Goal: Information Seeking & Learning: Learn about a topic

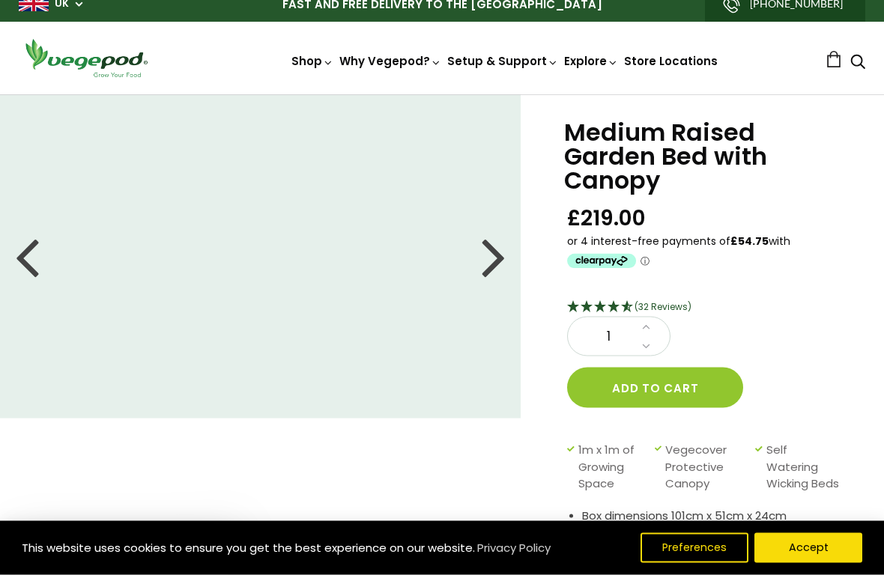
scroll to position [13, 0]
click at [37, 261] on div at bounding box center [27, 256] width 24 height 67
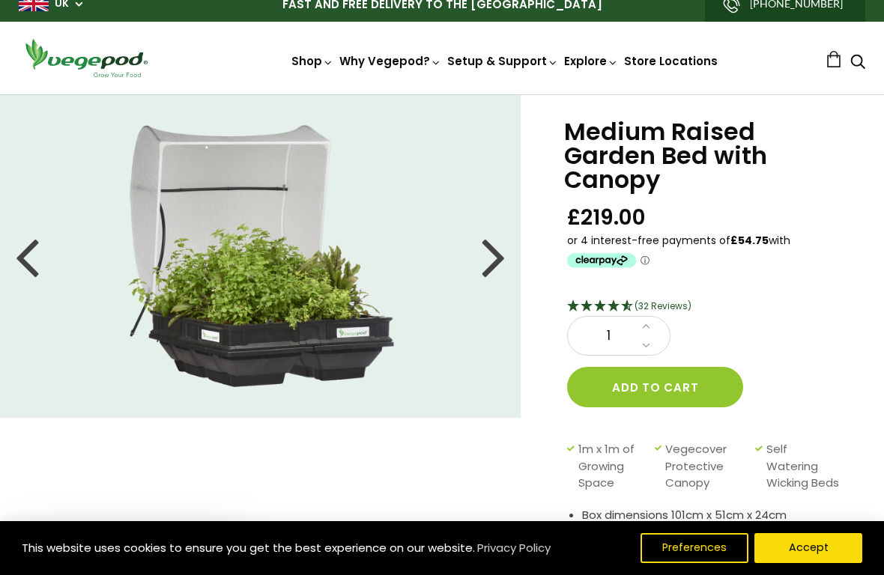
click at [34, 256] on div at bounding box center [27, 256] width 24 height 67
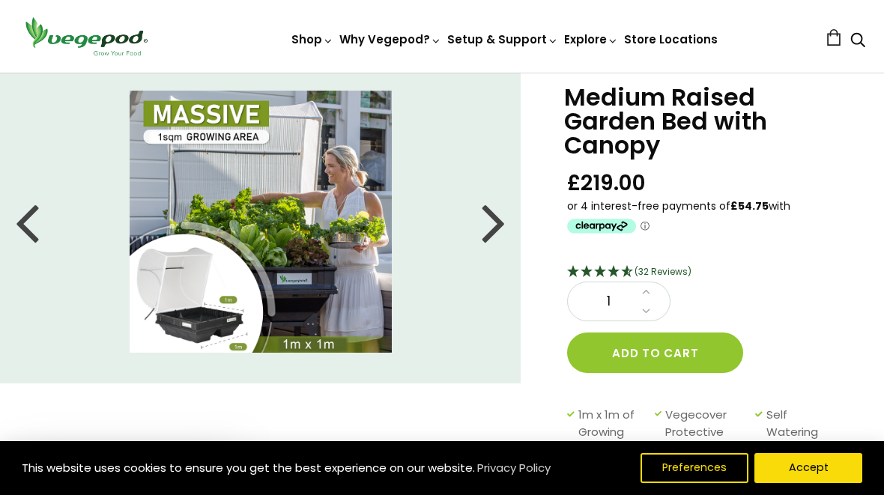
scroll to position [47, 0]
click at [32, 232] on div at bounding box center [27, 221] width 24 height 67
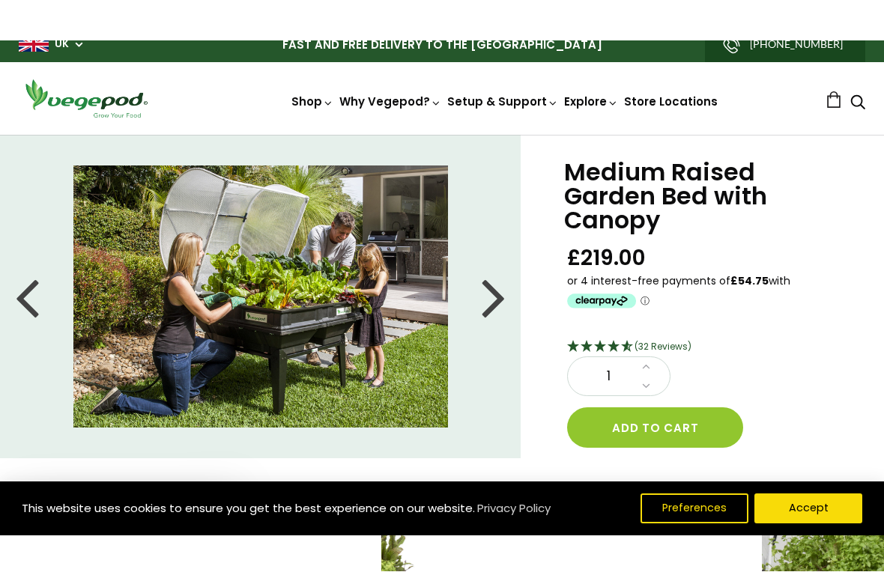
scroll to position [13, 0]
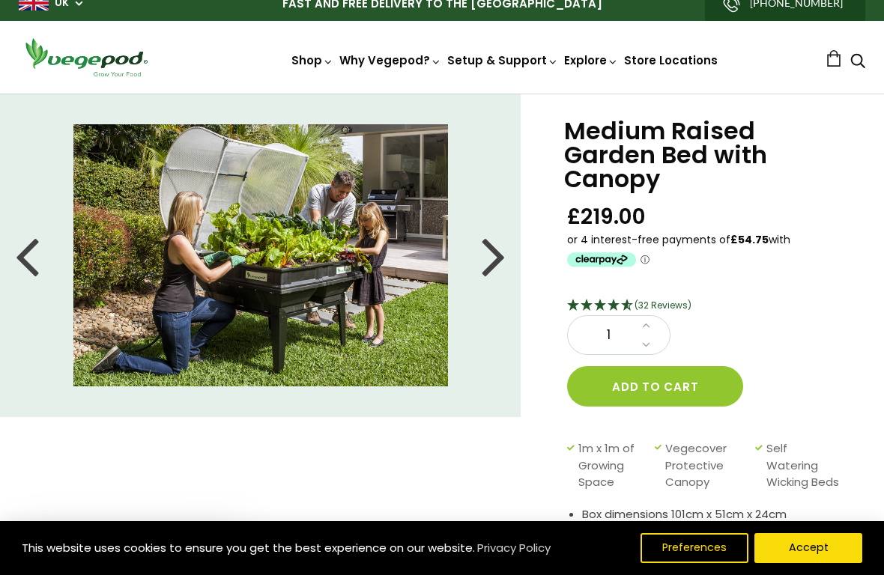
click at [36, 253] on div at bounding box center [27, 255] width 24 height 67
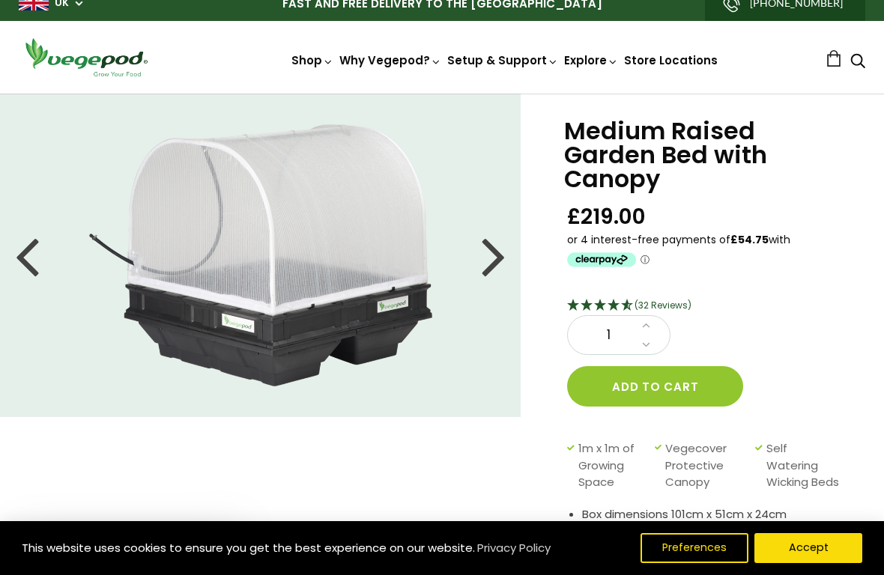
click at [25, 250] on div at bounding box center [27, 255] width 24 height 67
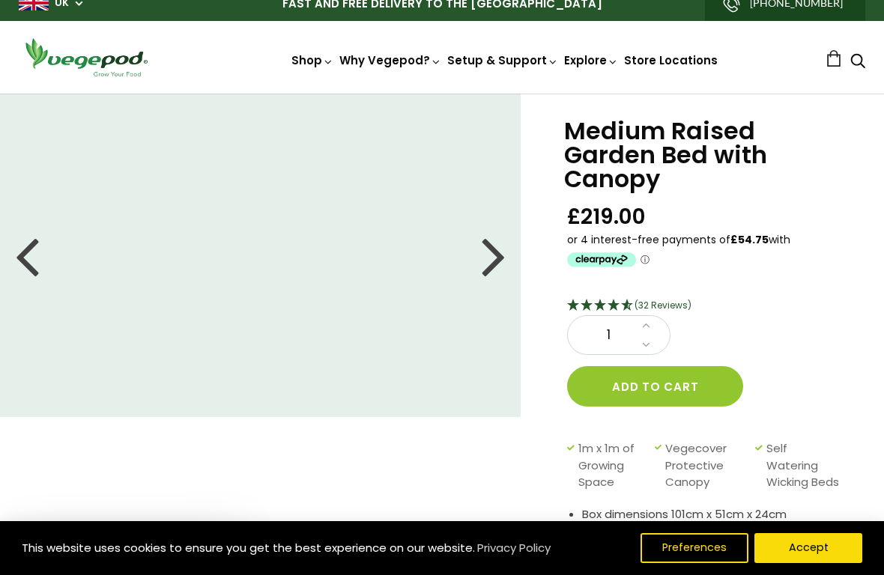
click at [32, 250] on div at bounding box center [27, 255] width 24 height 67
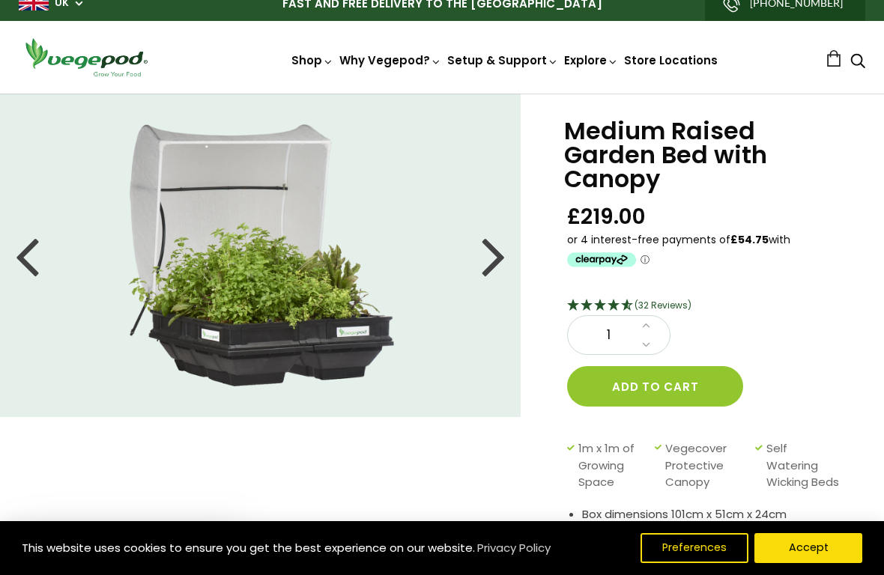
click at [493, 259] on div at bounding box center [494, 255] width 24 height 67
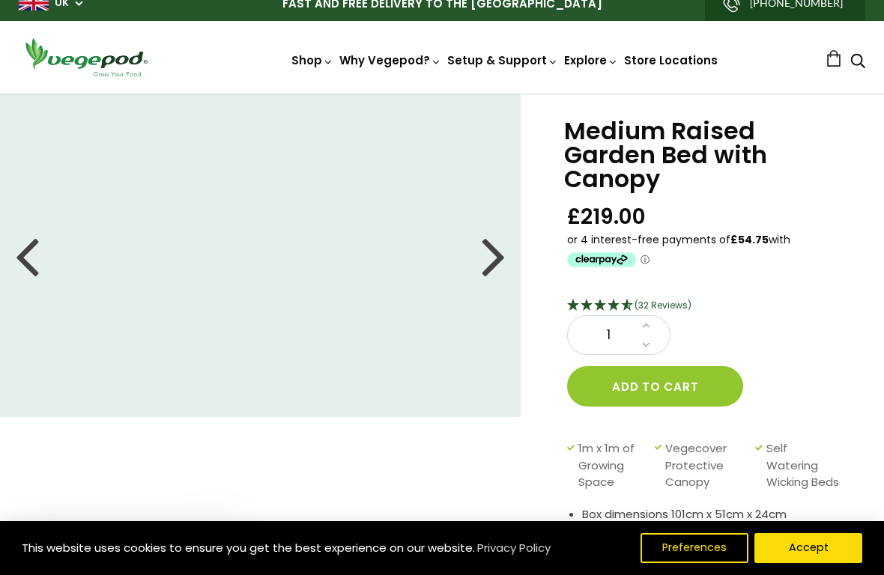
click at [499, 269] on div at bounding box center [494, 255] width 24 height 67
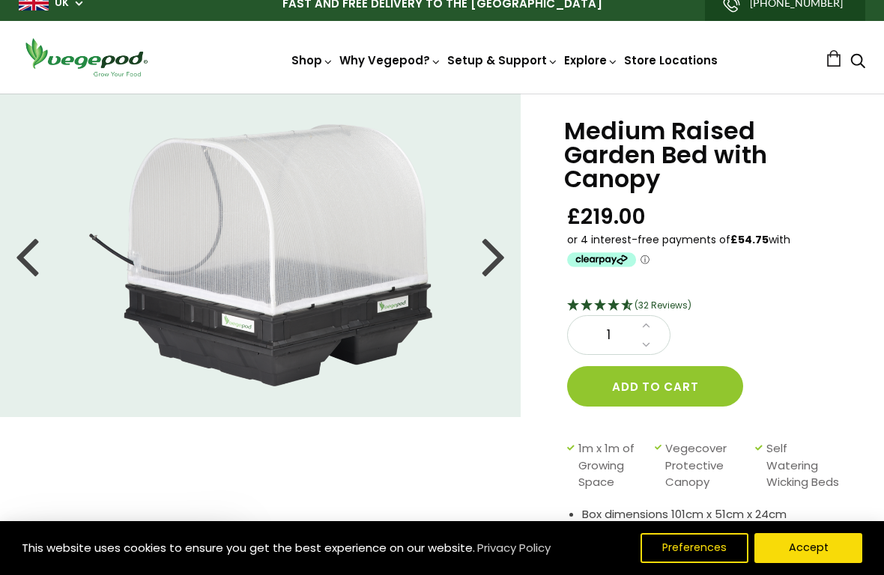
click at [504, 277] on div at bounding box center [494, 255] width 24 height 67
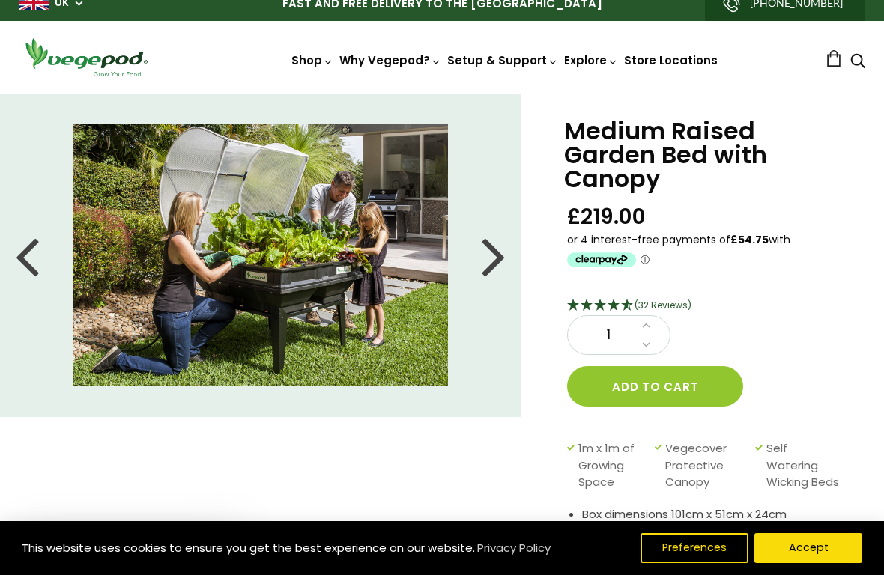
click at [499, 270] on div at bounding box center [494, 255] width 24 height 67
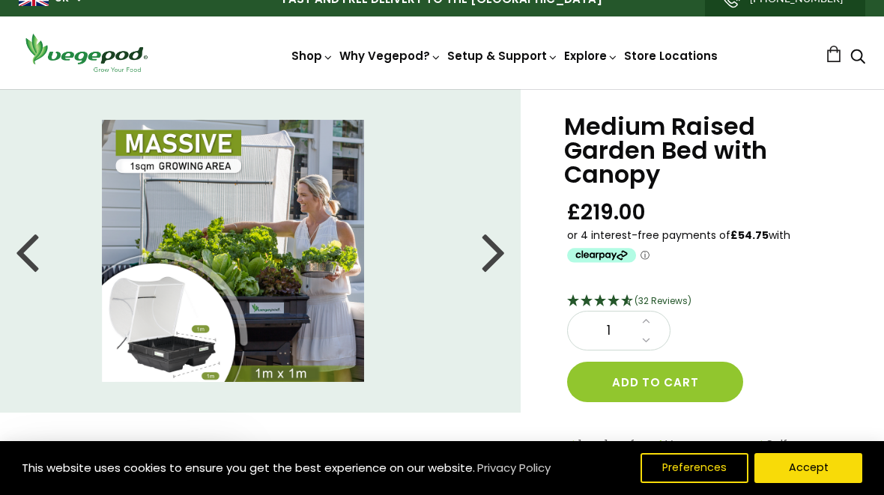
scroll to position [16, 0]
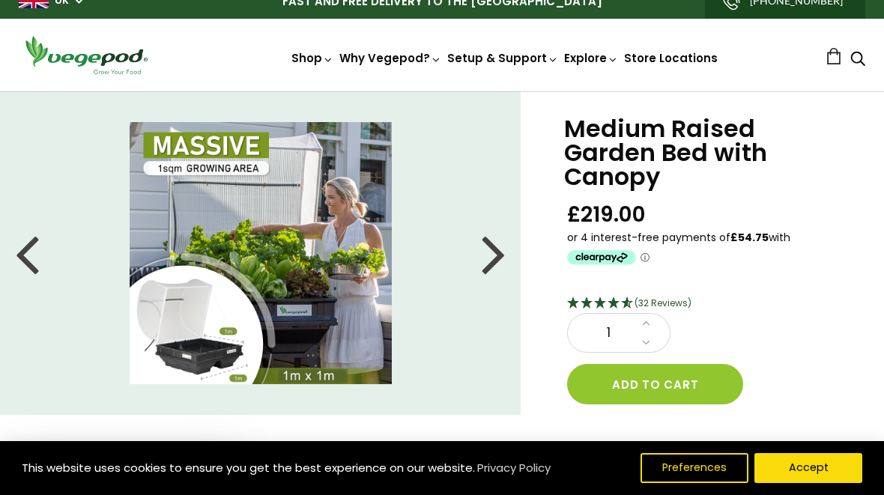
click at [487, 274] on div at bounding box center [494, 253] width 24 height 67
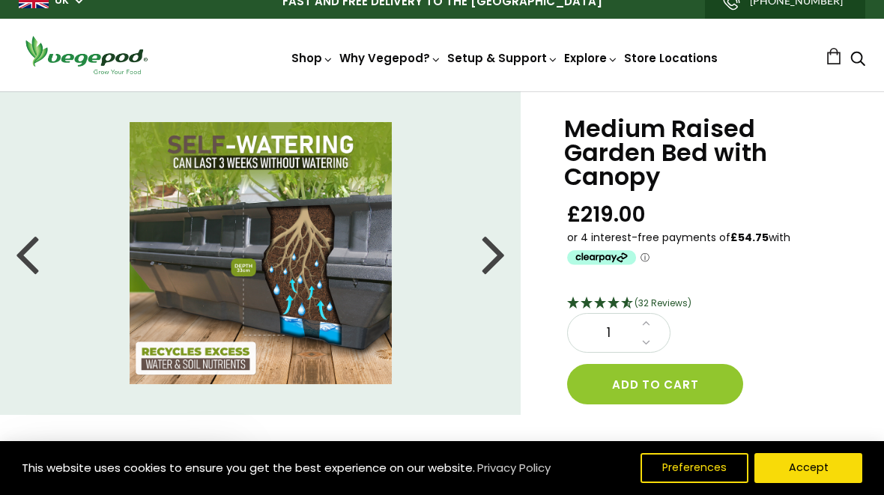
click at [486, 267] on div at bounding box center [494, 253] width 24 height 67
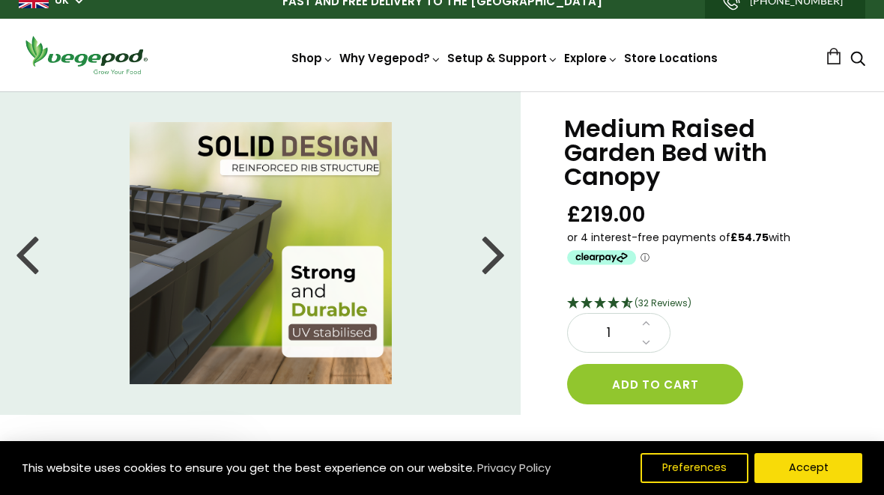
click at [487, 259] on div at bounding box center [494, 253] width 24 height 67
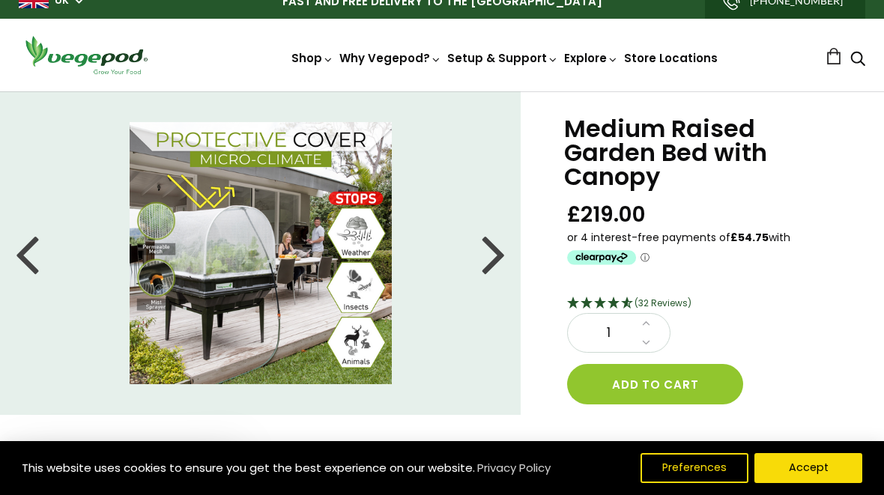
click at [496, 247] on div at bounding box center [494, 253] width 24 height 67
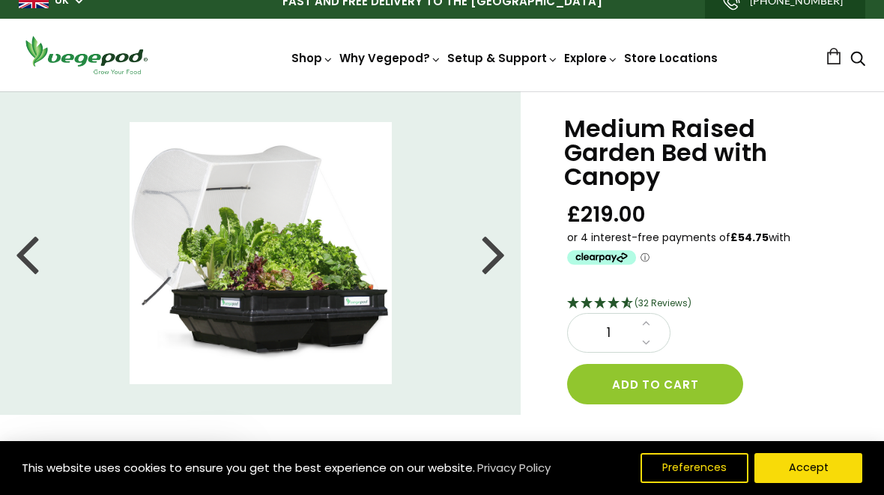
click at [493, 250] on div at bounding box center [494, 253] width 24 height 67
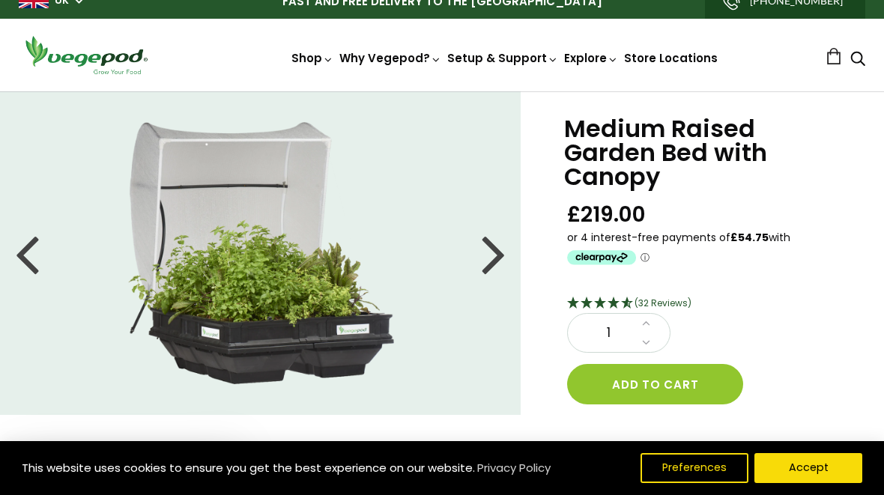
click at [492, 255] on div at bounding box center [494, 253] width 24 height 67
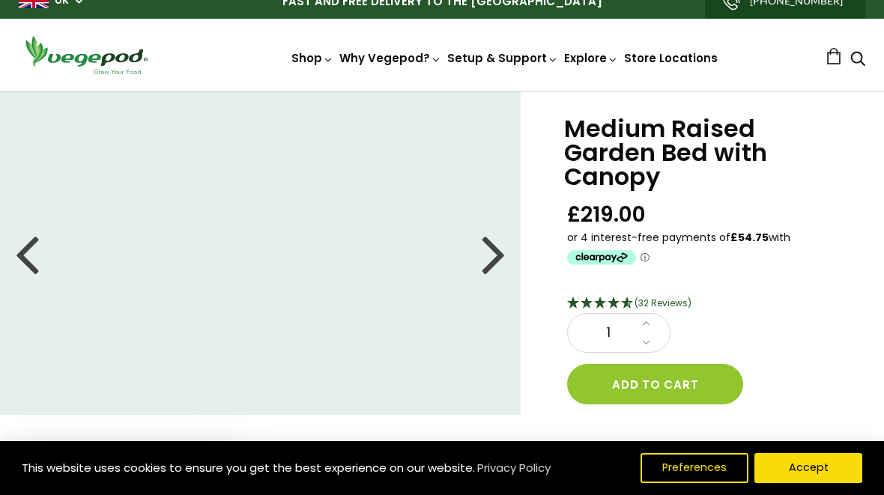
click at [495, 251] on div at bounding box center [494, 253] width 24 height 67
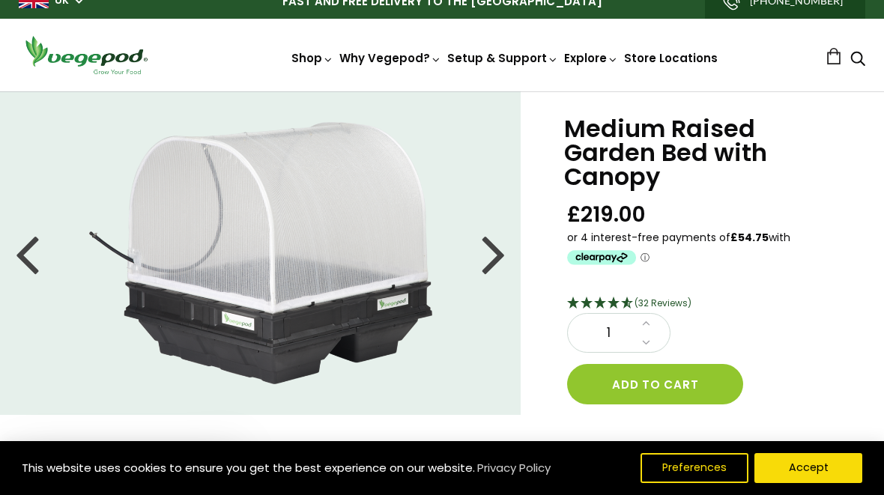
click at [14, 254] on li at bounding box center [260, 253] width 521 height 262
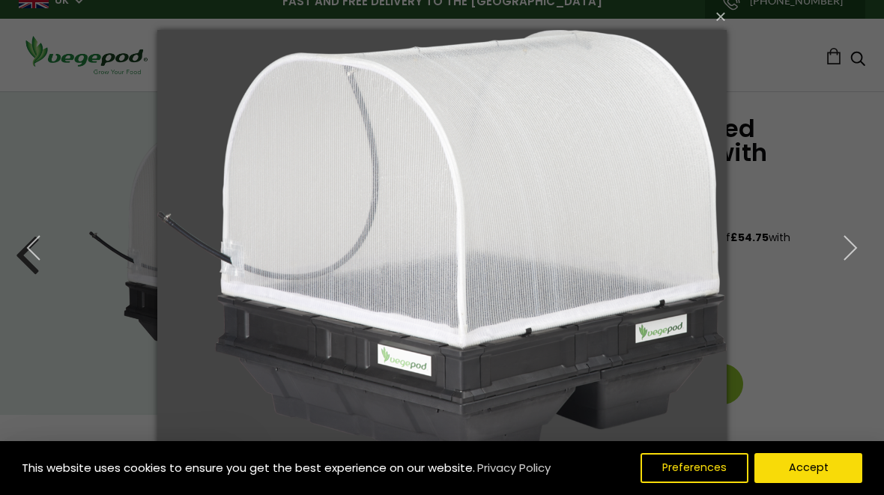
click at [501, 258] on img at bounding box center [441, 247] width 569 height 495
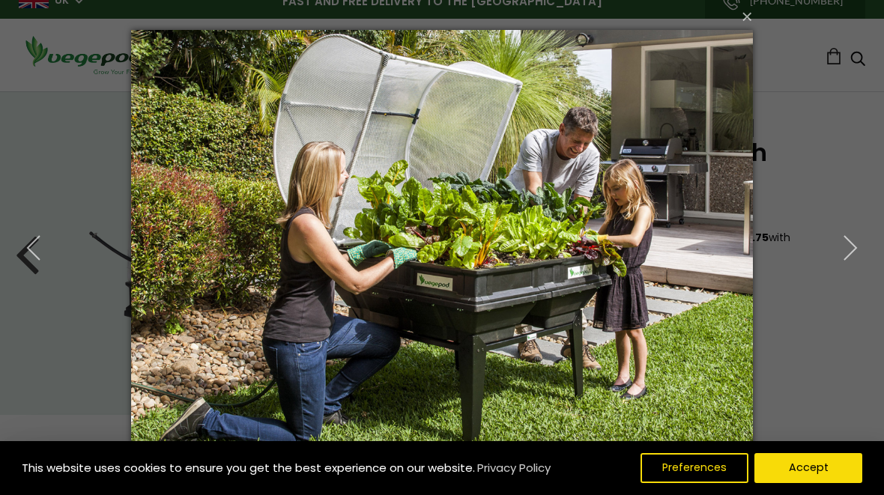
click at [850, 249] on icon "button" at bounding box center [850, 248] width 27 height 27
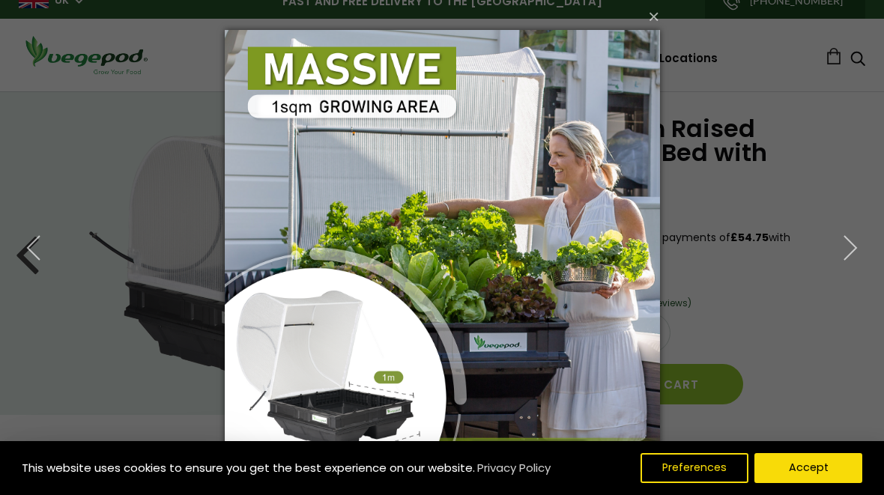
click at [647, 14] on button "×" at bounding box center [446, 16] width 435 height 33
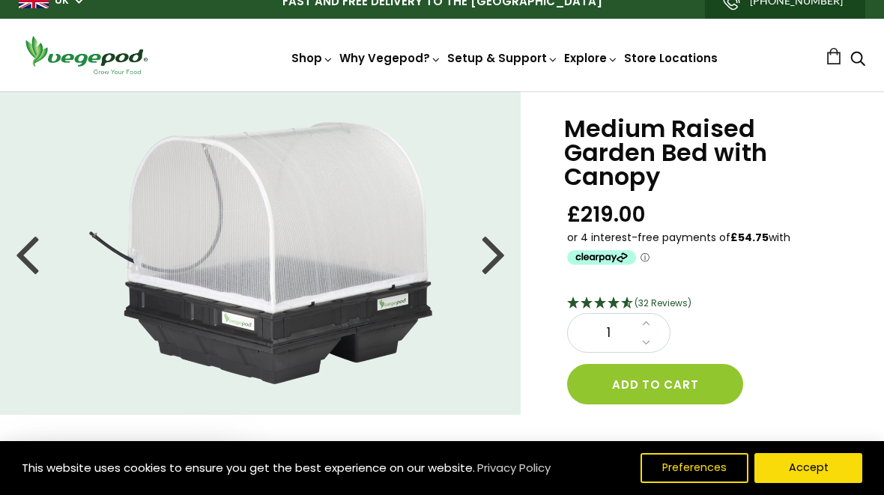
click at [501, 258] on div at bounding box center [494, 253] width 24 height 67
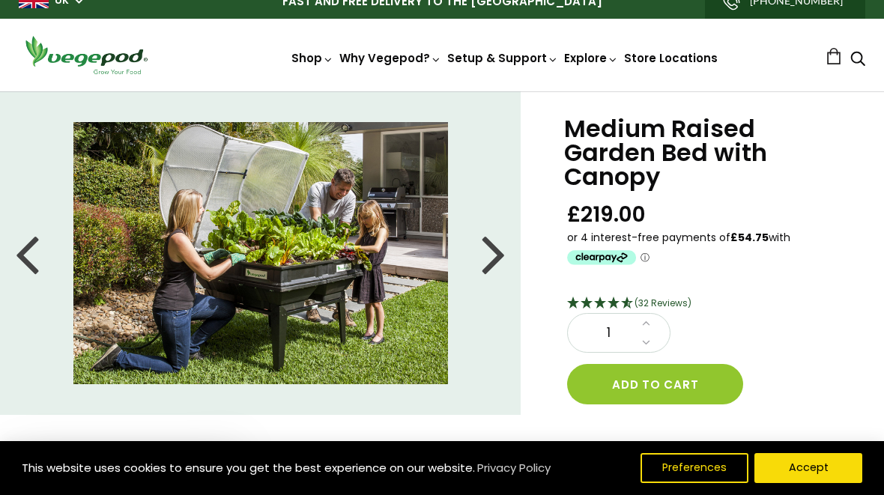
click at [486, 260] on div at bounding box center [494, 253] width 24 height 67
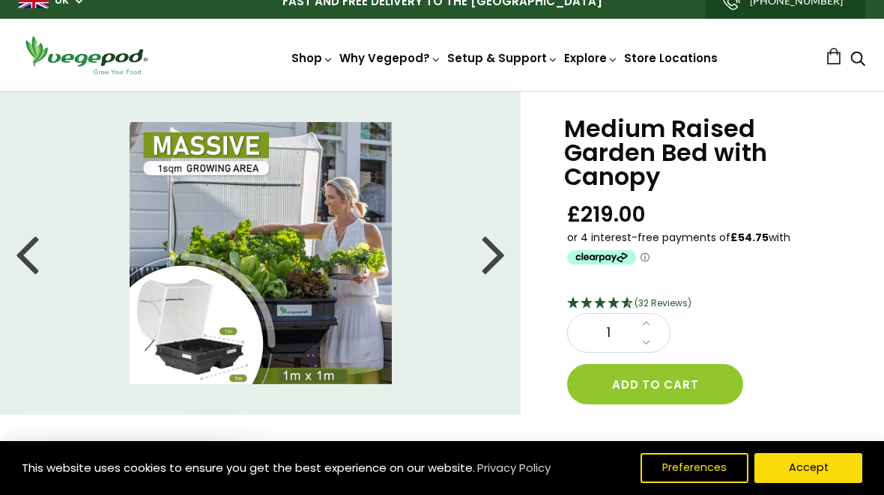
click at [501, 270] on div at bounding box center [494, 253] width 24 height 67
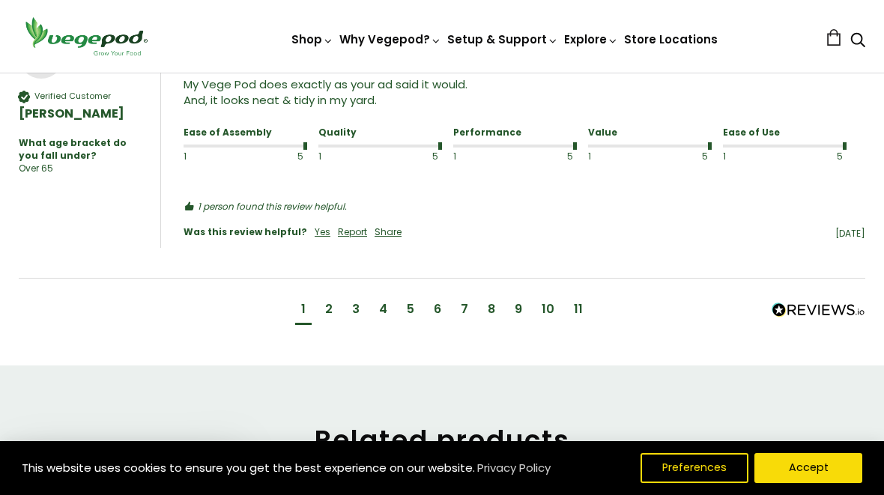
scroll to position [1857, 0]
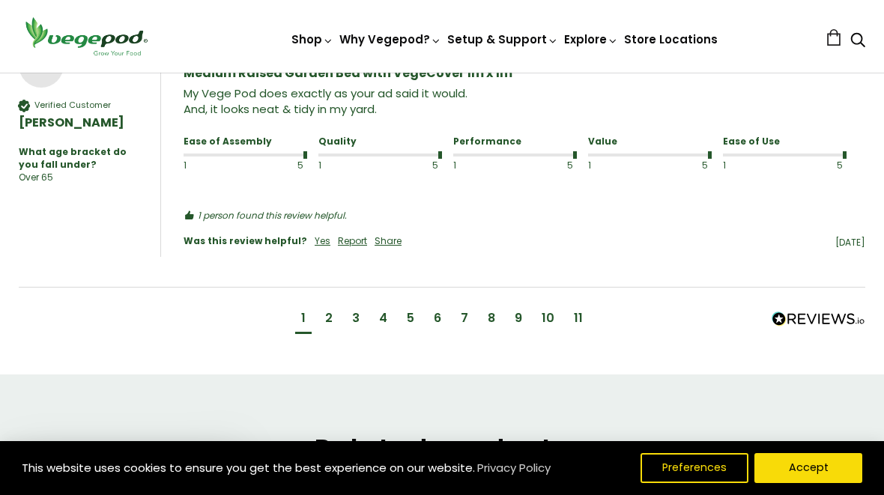
click at [338, 320] on div "2" at bounding box center [328, 320] width 19 height 28
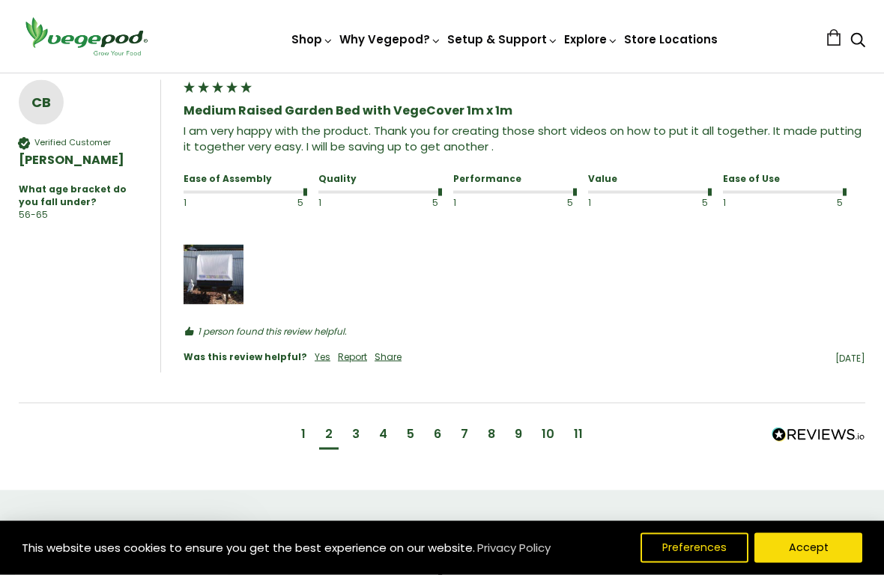
scroll to position [1908, 0]
click at [355, 441] on div "3" at bounding box center [355, 434] width 7 height 16
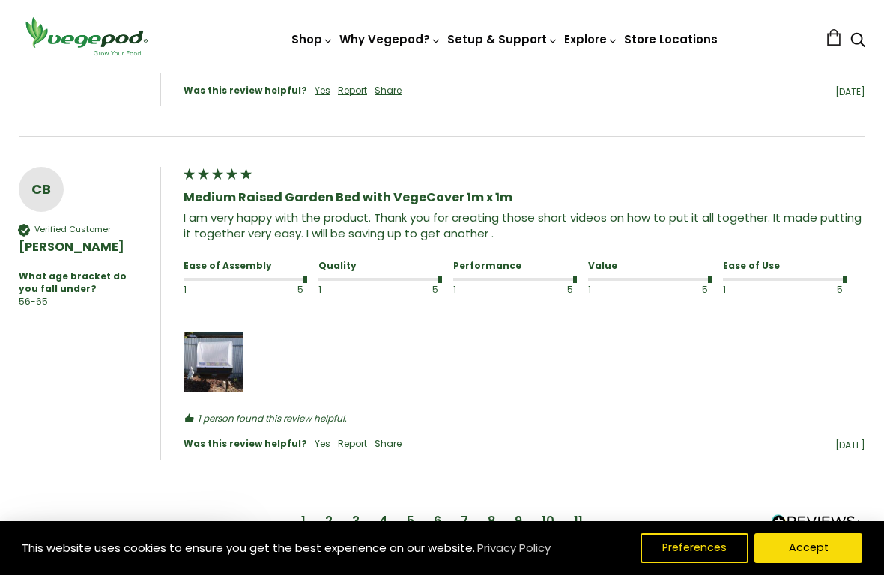
scroll to position [1301, 0]
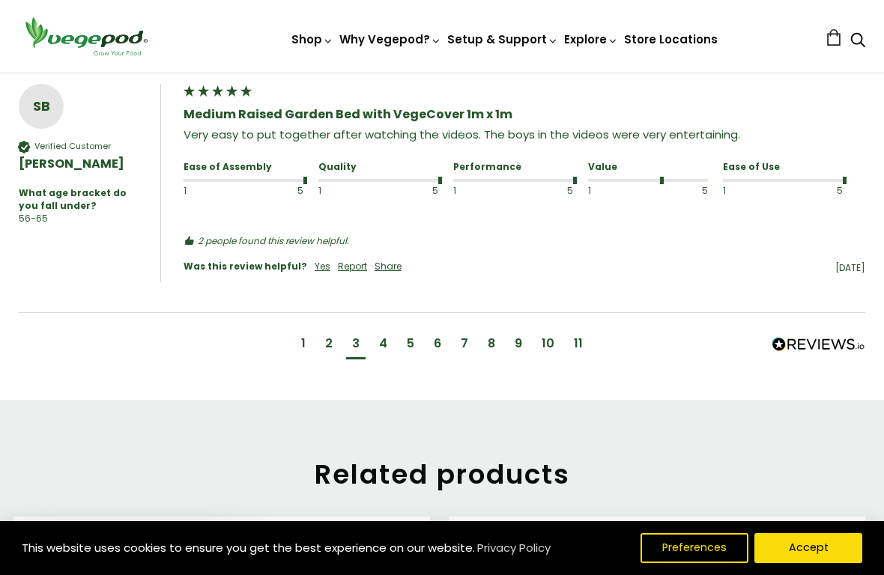
click at [388, 352] on div "4" at bounding box center [383, 346] width 20 height 28
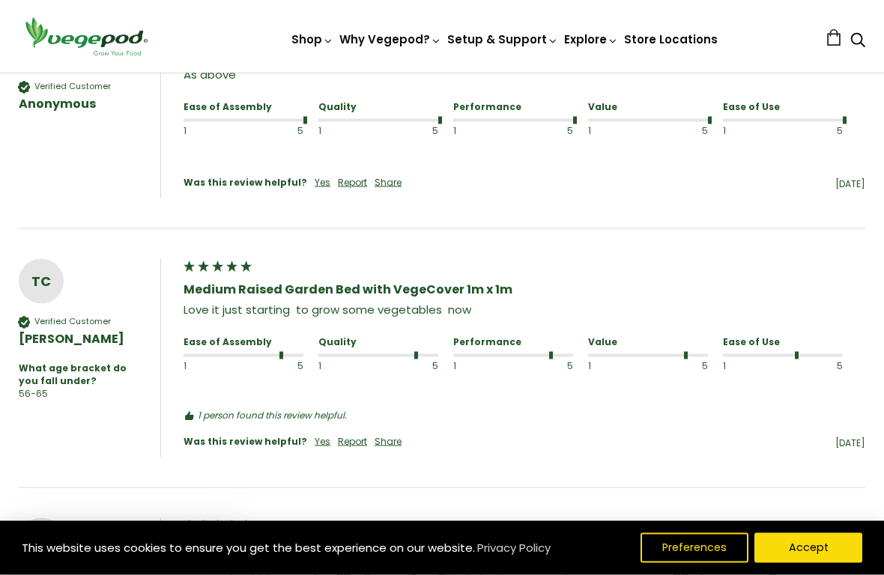
scroll to position [1378, 0]
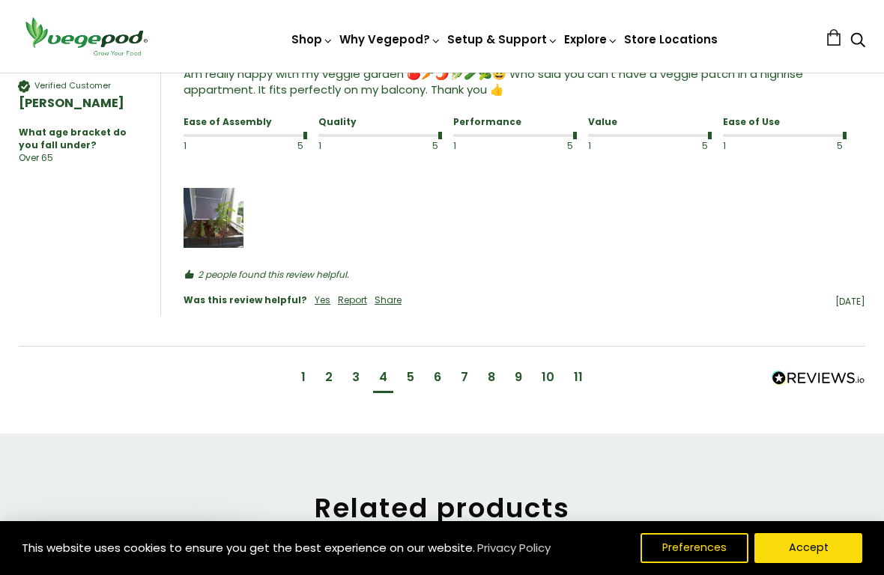
click at [414, 385] on div "5" at bounding box center [410, 377] width 7 height 16
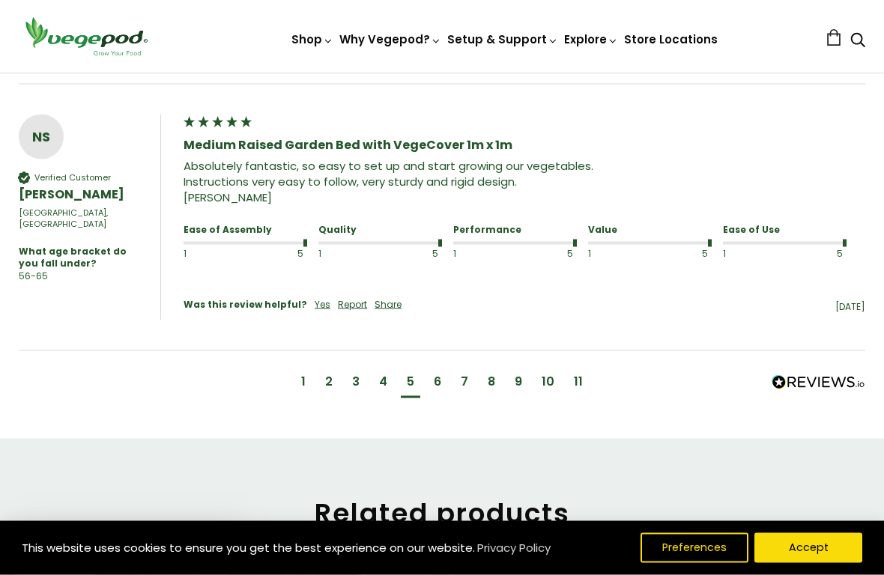
scroll to position [1818, 0]
click at [438, 381] on div "6" at bounding box center [437, 381] width 7 height 16
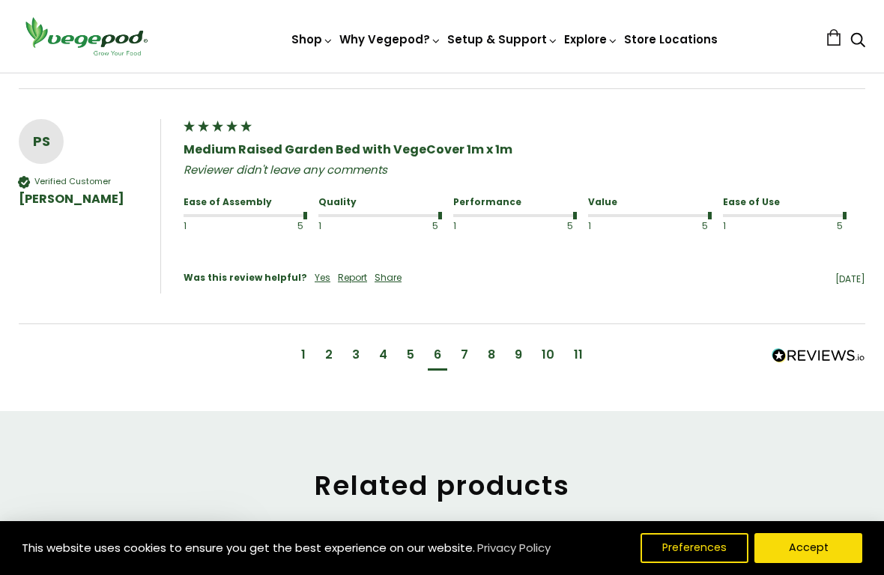
click at [459, 369] on div "7" at bounding box center [464, 357] width 19 height 28
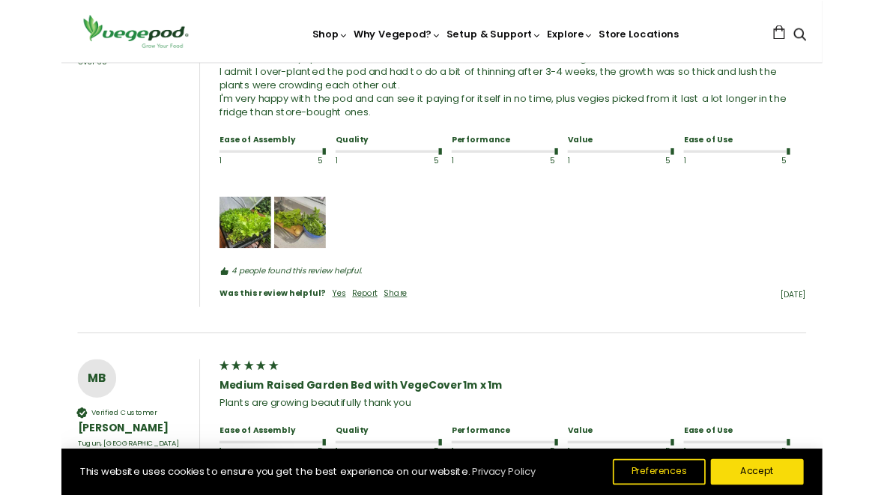
scroll to position [1432, 0]
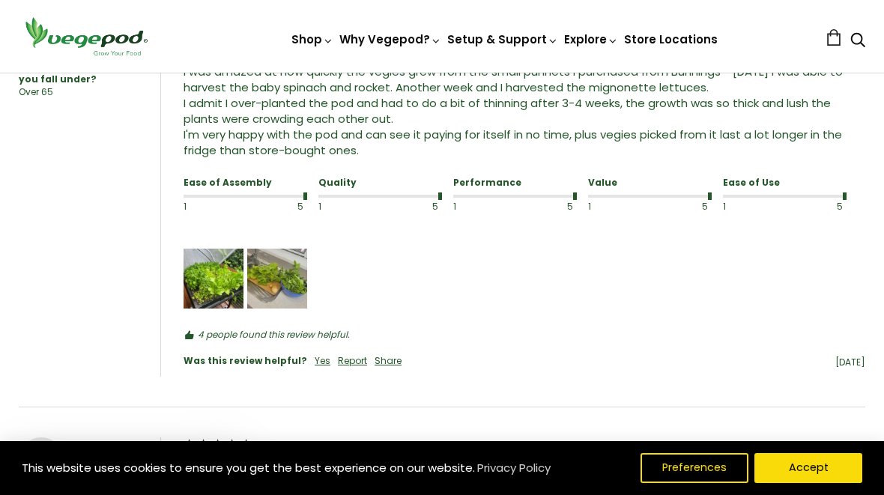
click at [210, 297] on img "Media uploaded by this customer." at bounding box center [214, 279] width 60 height 60
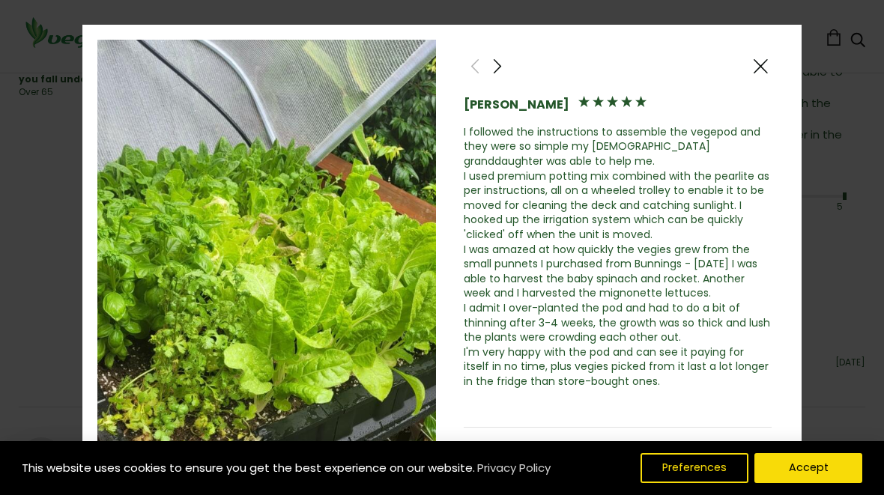
scroll to position [0, 0]
click at [760, 72] on span at bounding box center [761, 66] width 18 height 19
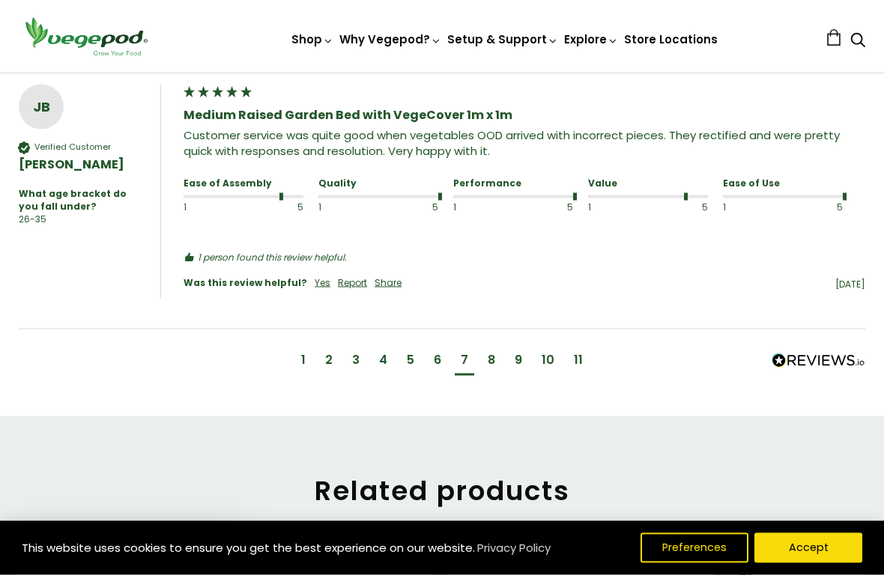
scroll to position [2021, 0]
click at [495, 368] on div "8" at bounding box center [491, 359] width 7 height 16
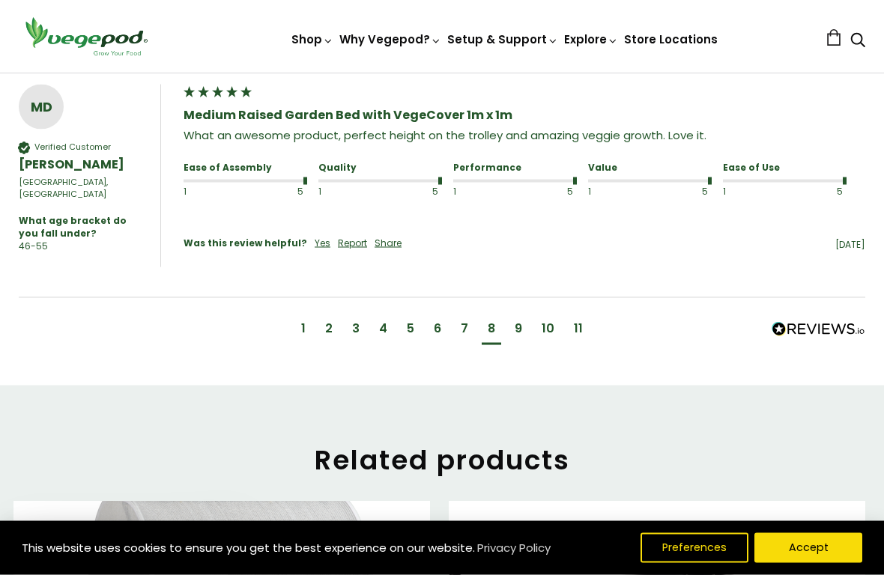
scroll to position [1879, 0]
click at [521, 333] on div "9" at bounding box center [518, 328] width 7 height 16
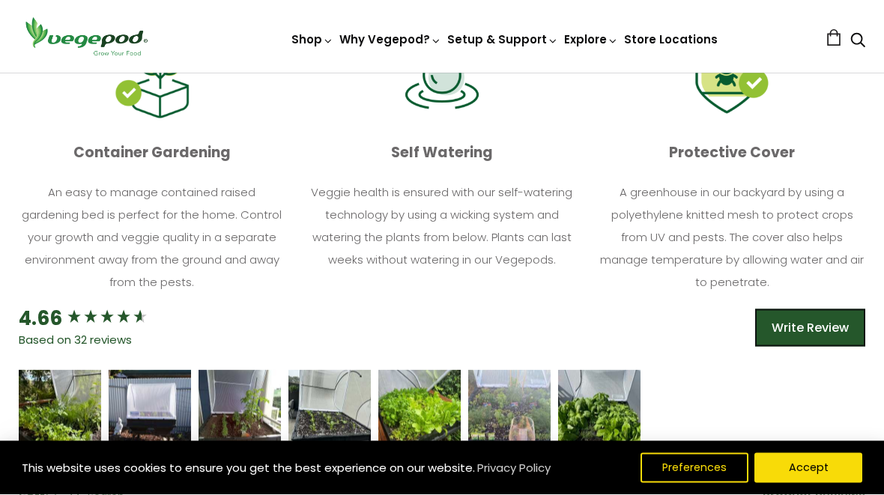
scroll to position [822, 0]
